Goal: Task Accomplishment & Management: Complete application form

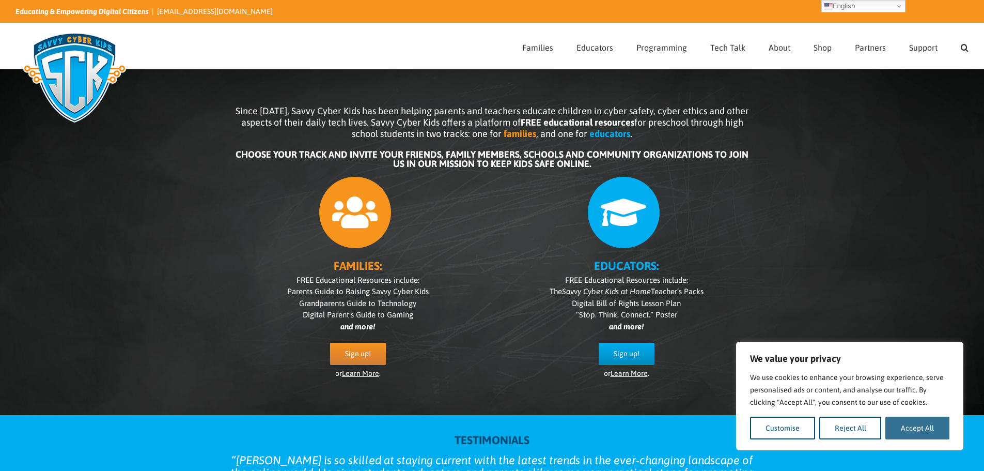
click at [903, 424] on button "Accept All" at bounding box center [917, 427] width 64 height 23
checkbox input "true"
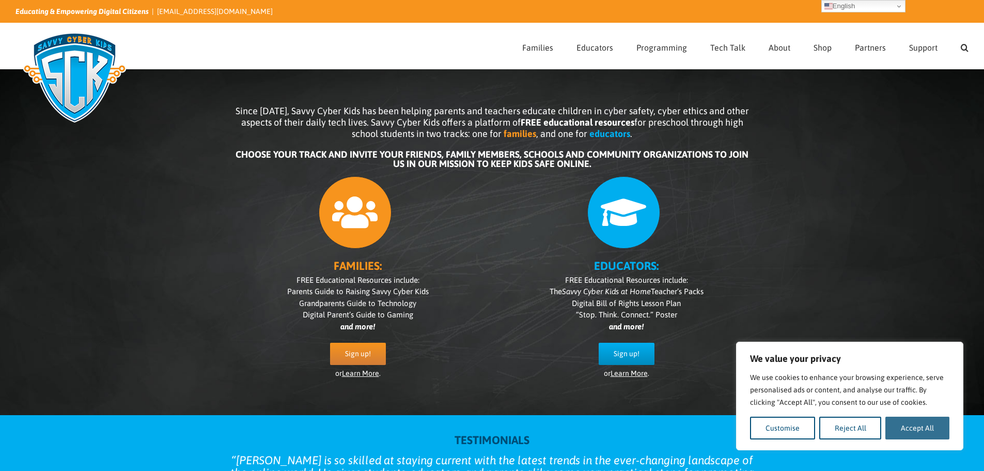
checkbox input "true"
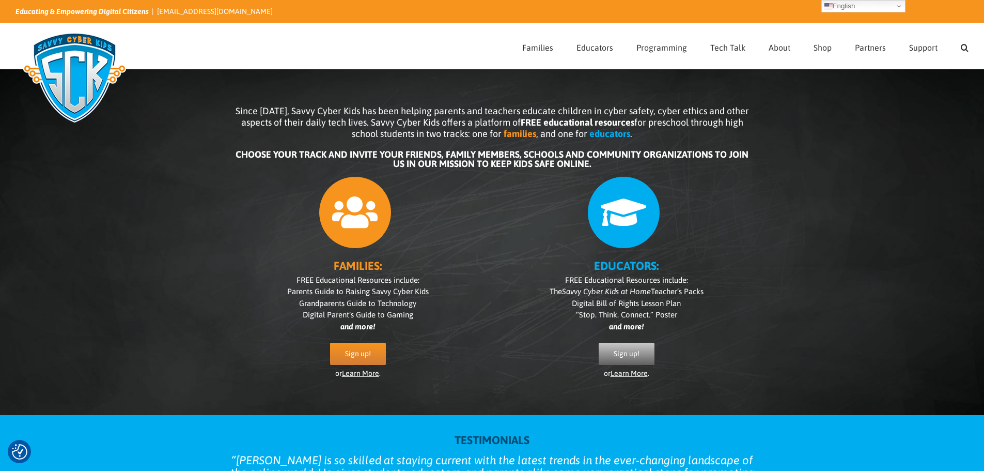
click at [630, 353] on span "Sign up!" at bounding box center [627, 353] width 26 height 9
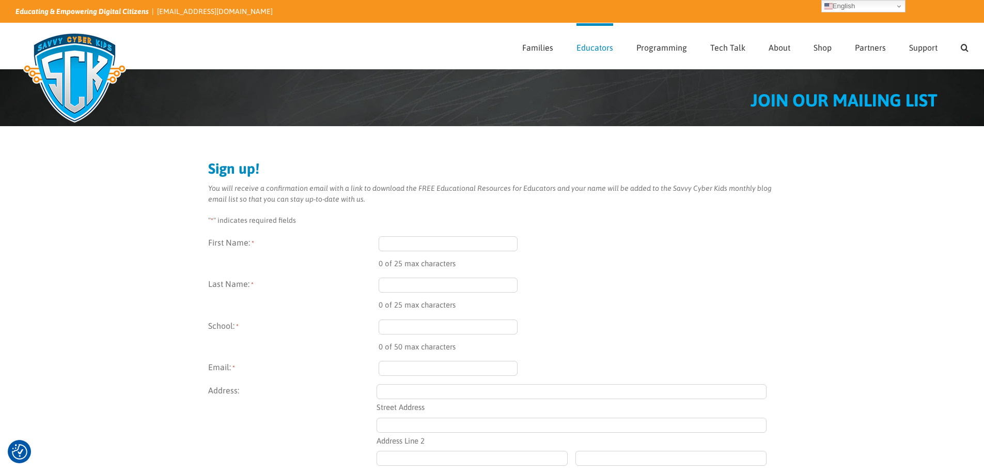
click at [463, 247] on input "First Name: *" at bounding box center [448, 243] width 139 height 15
type input "Fatima"
type input "Tlemsani"
type input "[GEOGRAPHIC_DATA]"
type input "[EMAIL_ADDRESS][DOMAIN_NAME]"
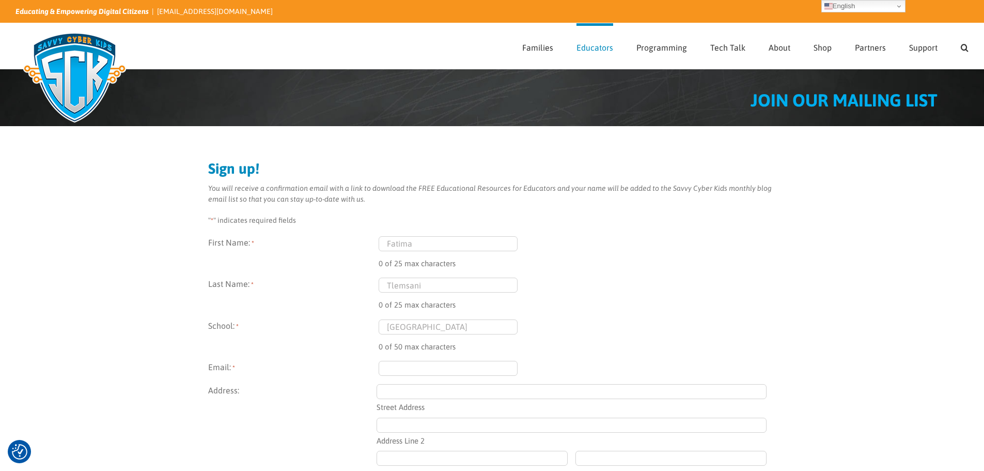
type input "[STREET_ADDRESS][PERSON_NAME]"
type input "Brookfield"
type input "WI"
type input "53005"
select select "[GEOGRAPHIC_DATA]"
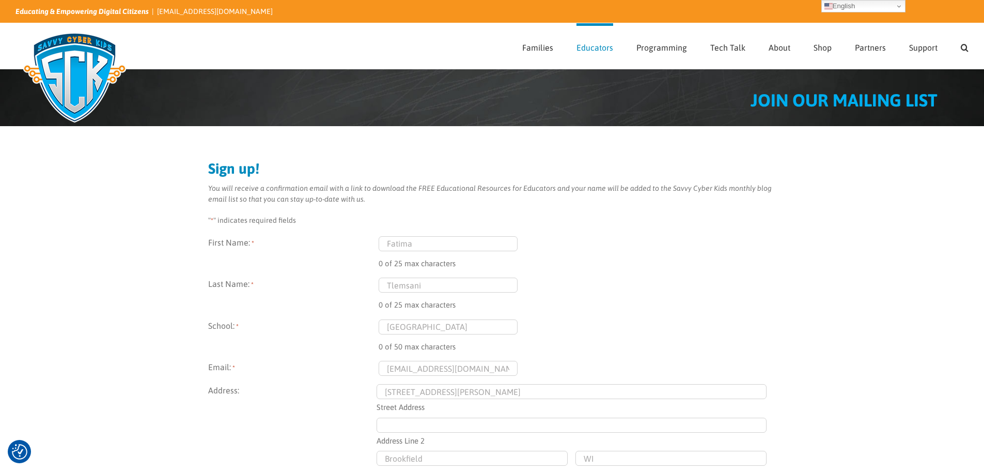
type input "[PHONE_NUMBER]"
drag, startPoint x: 499, startPoint y: 331, endPoint x: 347, endPoint y: 330, distance: 151.9
click at [347, 330] on div "School: * [GEOGRAPHIC_DATA] 27 of 50 max characters" at bounding box center [492, 336] width 568 height 34
type input "[GEOGRAPHIC_DATA]"
click at [807, 331] on div "Sign up! You will receive a confirmation email with a link to download the FREE…" at bounding box center [492, 395] width 984 height 539
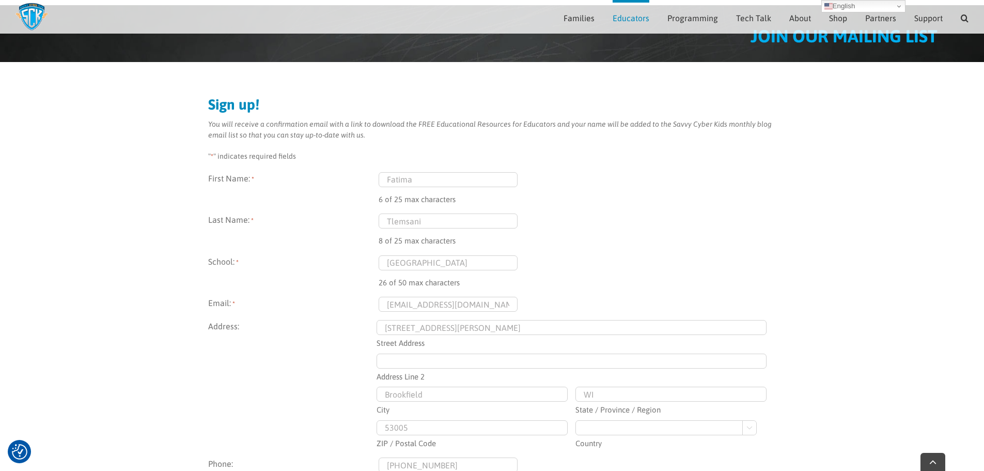
scroll to position [207, 0]
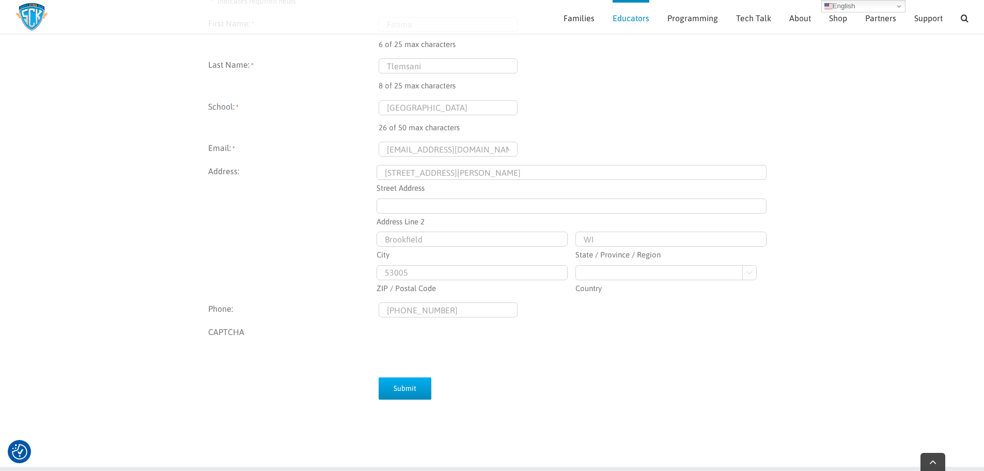
click at [466, 176] on input "[STREET_ADDRESS][PERSON_NAME]" at bounding box center [572, 172] width 390 height 15
drag, startPoint x: 449, startPoint y: 176, endPoint x: 366, endPoint y: 170, distance: 83.4
click at [366, 170] on fieldset "Address: [STREET_ADDRESS][PERSON_NAME] Address Address Line [GEOGRAPHIC_DATA] […" at bounding box center [492, 229] width 568 height 129
paste input "[STREET_ADDRESS]"
type input "[STREET_ADDRESS]"
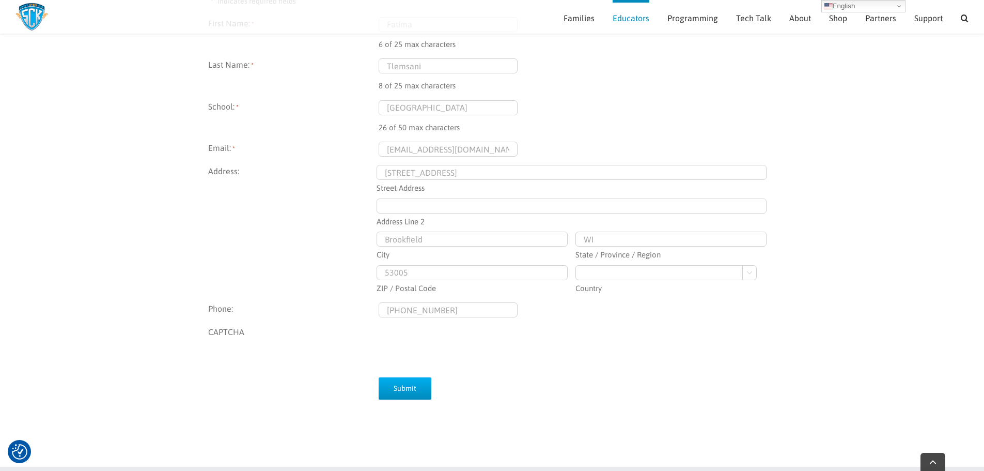
drag, startPoint x: 439, startPoint y: 240, endPoint x: 370, endPoint y: 242, distance: 68.2
click at [370, 242] on fieldset "Address: [STREET_ADDRESS] Address Address Line [GEOGRAPHIC_DATA] [GEOGRAPHIC_DA…" at bounding box center [492, 229] width 568 height 129
paste input "[GEOGRAPHIC_DATA]"
type input "[GEOGRAPHIC_DATA]"
drag, startPoint x: 412, startPoint y: 273, endPoint x: 383, endPoint y: 276, distance: 29.6
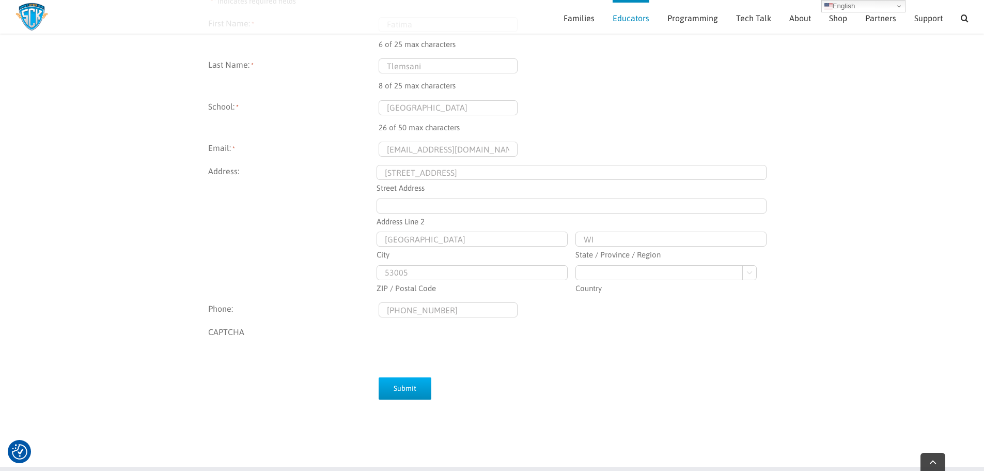
click at [383, 276] on input "53005" at bounding box center [472, 272] width 191 height 15
paste input "122"
type input "53122"
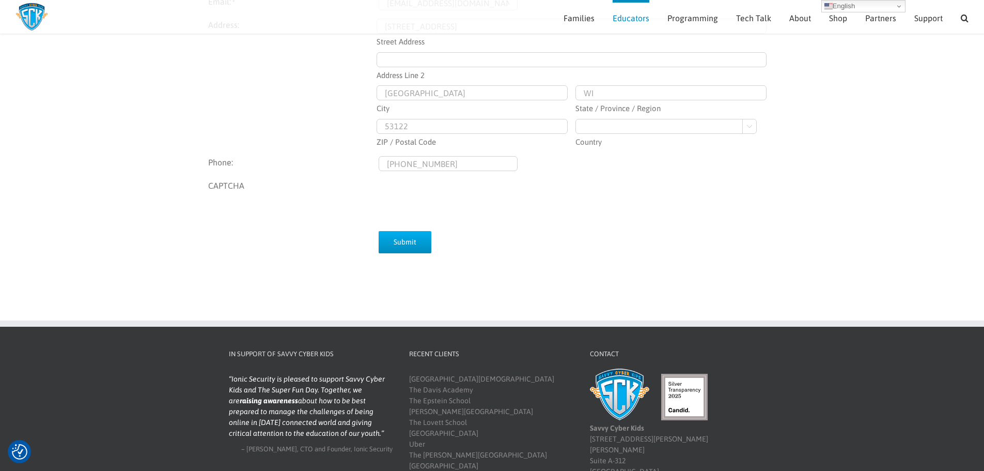
scroll to position [439, 0]
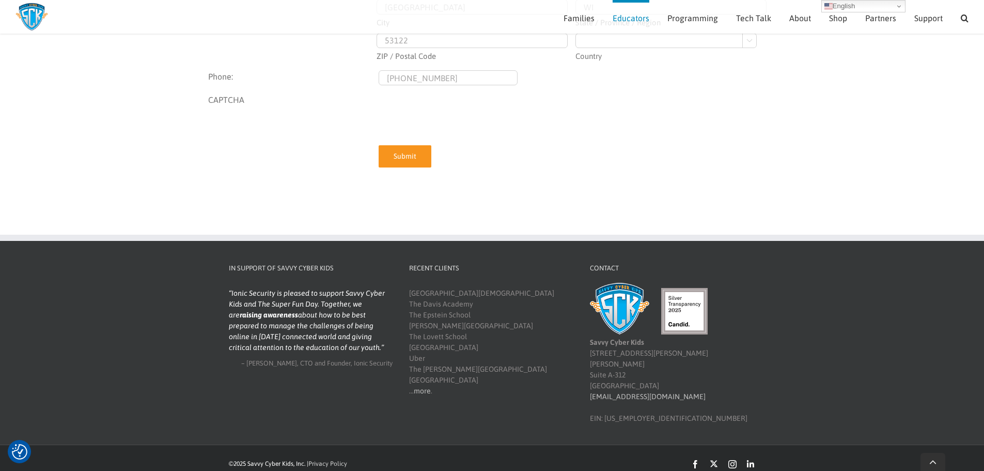
click at [392, 155] on input "Submit" at bounding box center [405, 156] width 53 height 22
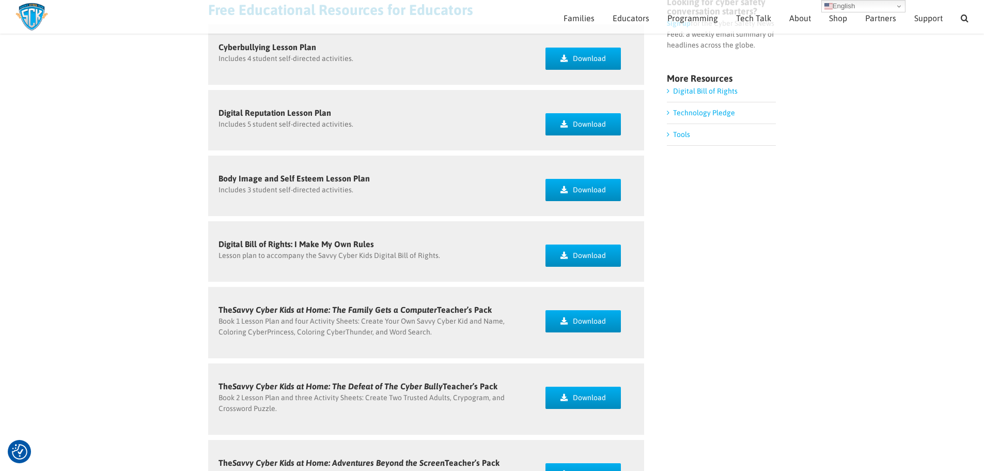
scroll to position [146, 0]
click at [569, 404] on link "Download" at bounding box center [582, 398] width 75 height 22
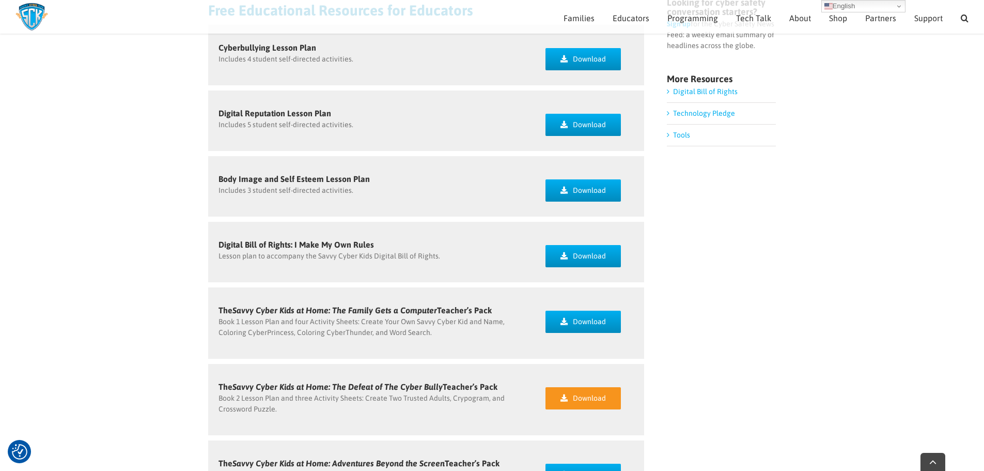
scroll to position [352, 0]
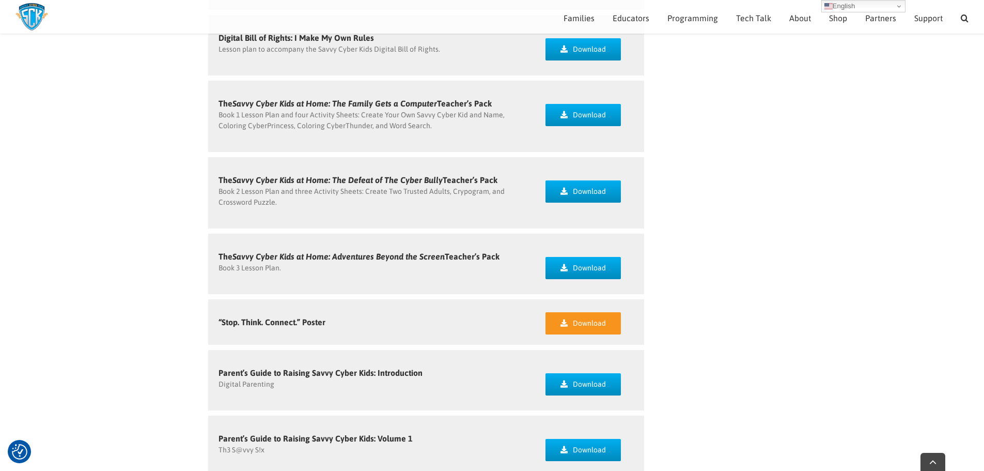
click at [567, 325] on icon at bounding box center [563, 322] width 7 height 7
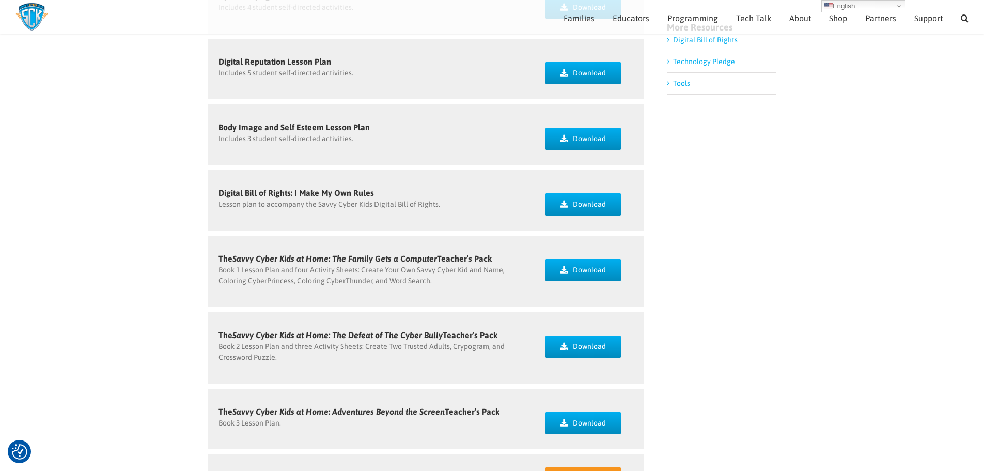
scroll to position [146, 0]
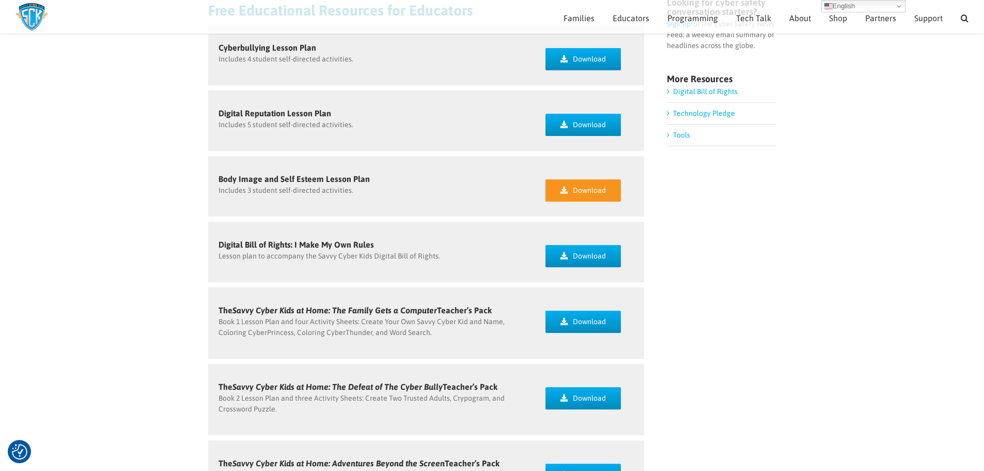
click at [585, 188] on span "Download" at bounding box center [589, 190] width 33 height 9
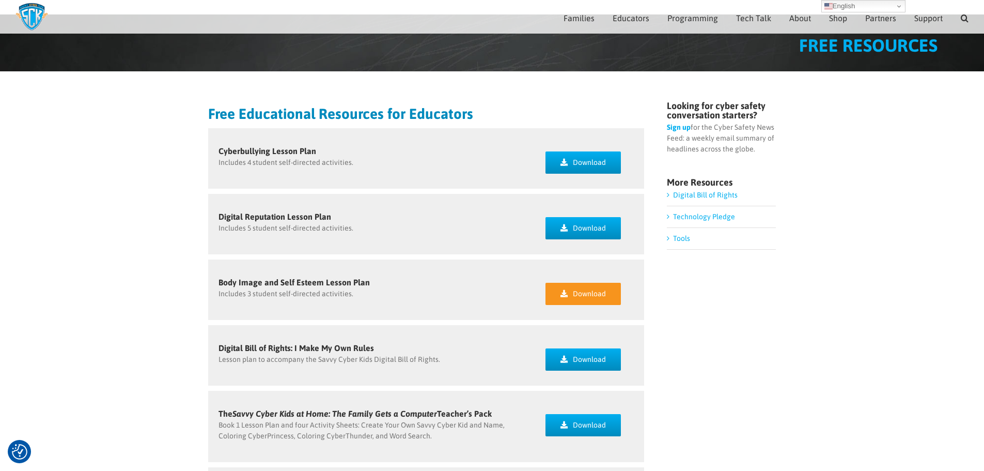
scroll to position [0, 0]
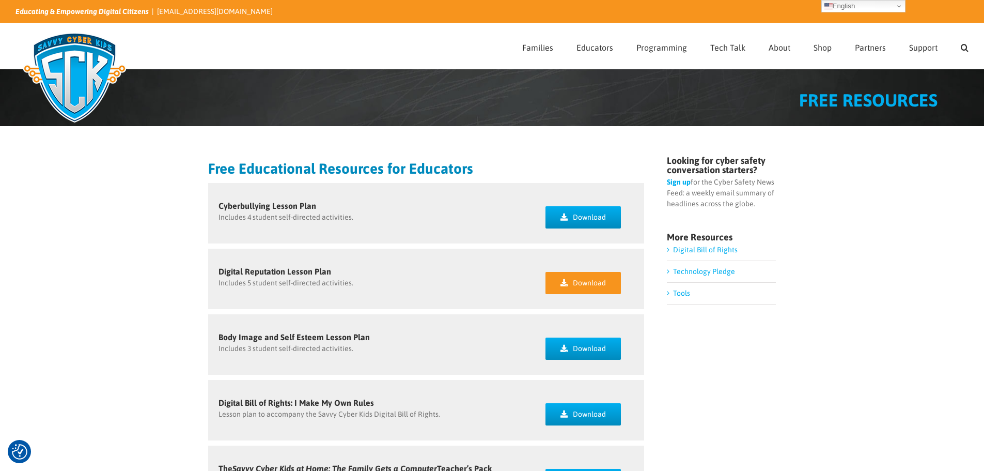
click at [553, 289] on link "Download" at bounding box center [582, 283] width 75 height 22
